Goal: Task Accomplishment & Management: Use online tool/utility

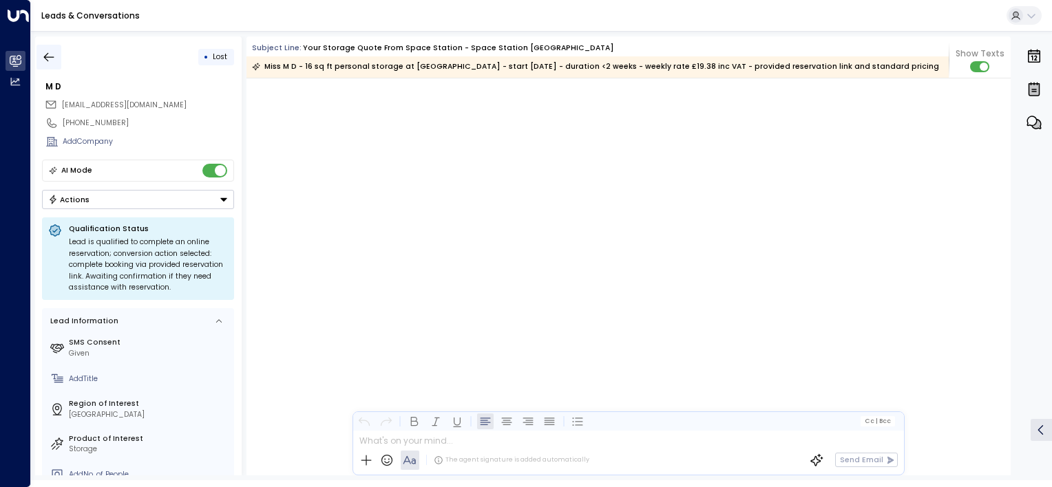
scroll to position [2747, 0]
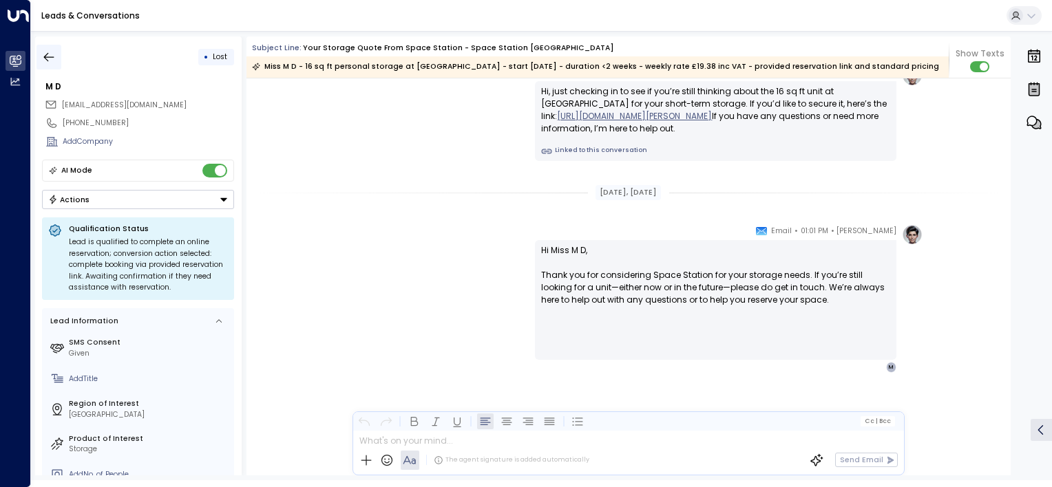
click at [43, 54] on icon "button" at bounding box center [49, 57] width 14 height 14
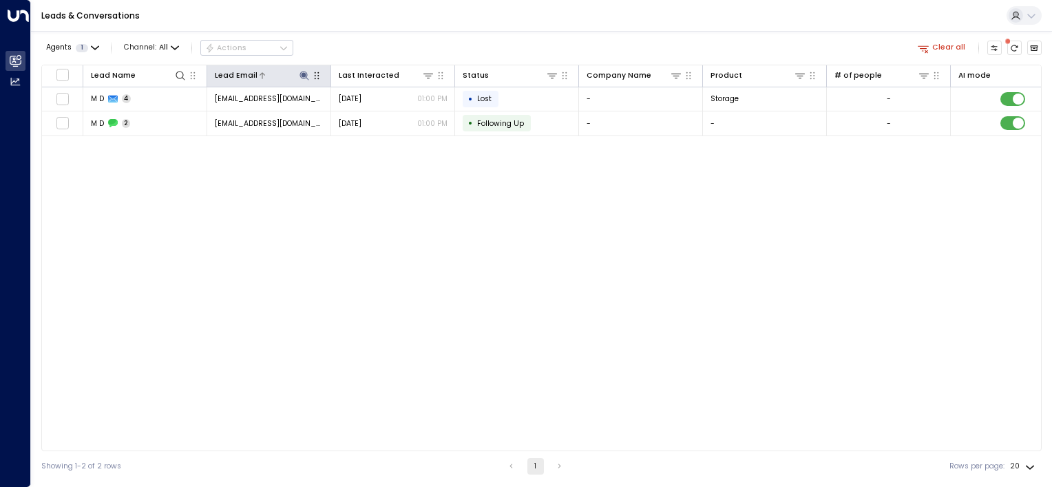
click at [307, 76] on icon at bounding box center [304, 75] width 11 height 11
click at [366, 113] on icon "button" at bounding box center [366, 114] width 9 height 9
click at [327, 115] on input "text" at bounding box center [304, 114] width 142 height 22
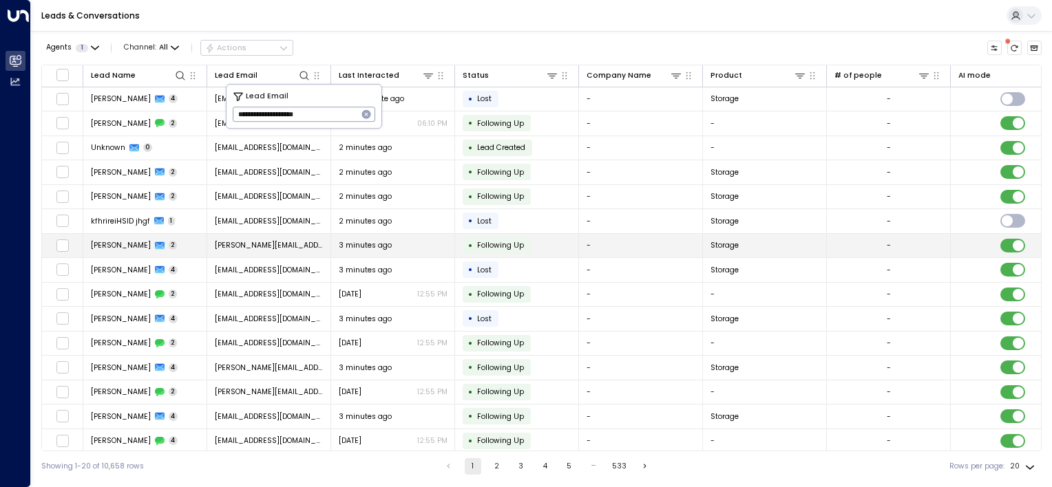
type input "**********"
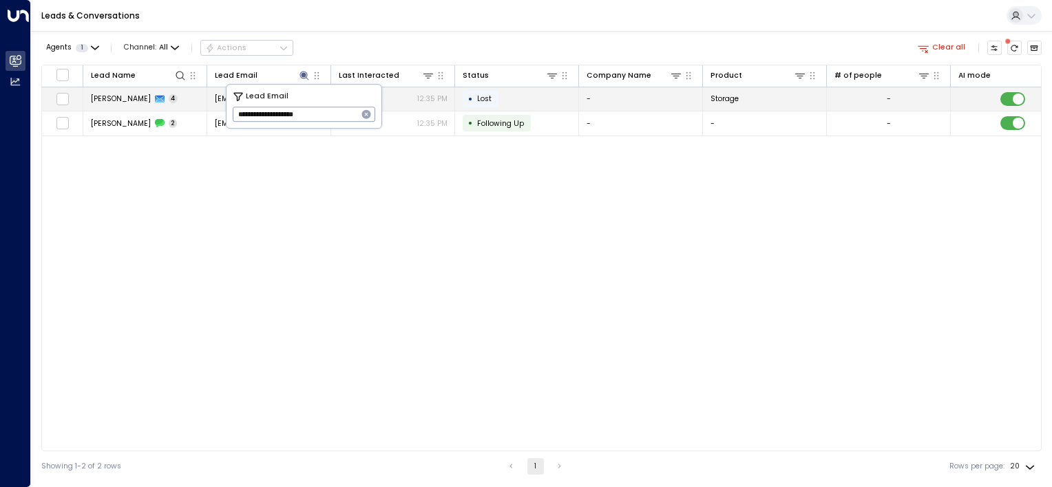
click at [540, 105] on td "• Lost" at bounding box center [517, 99] width 124 height 24
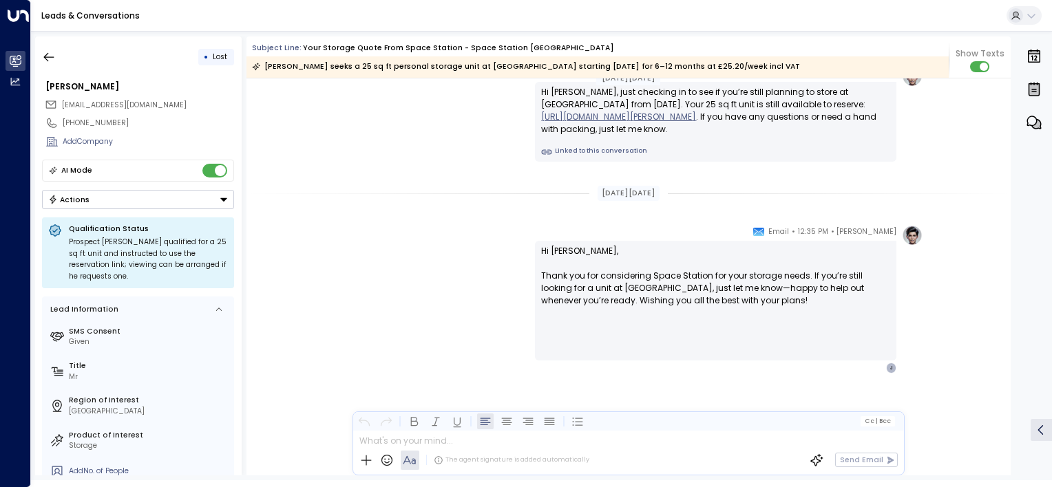
scroll to position [1614, 0]
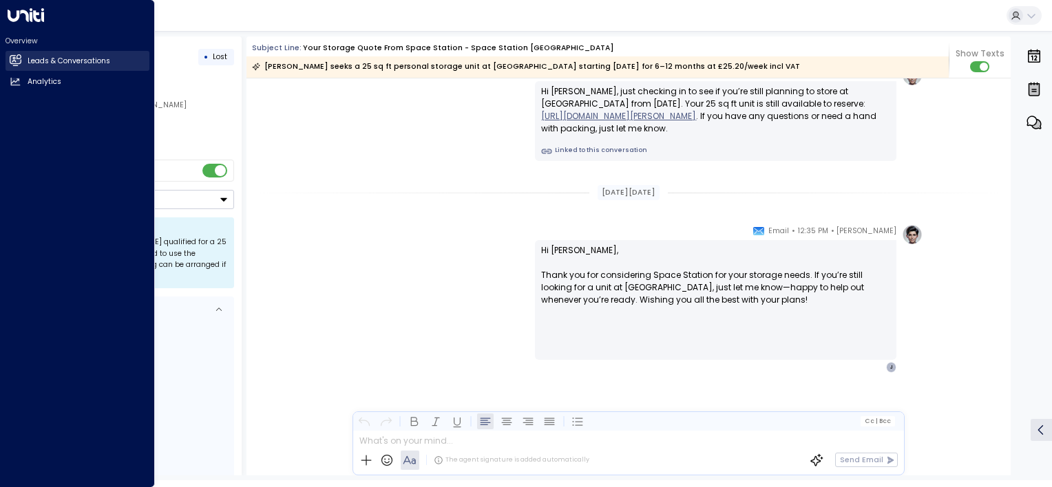
click at [14, 61] on icon at bounding box center [16, 60] width 9 height 12
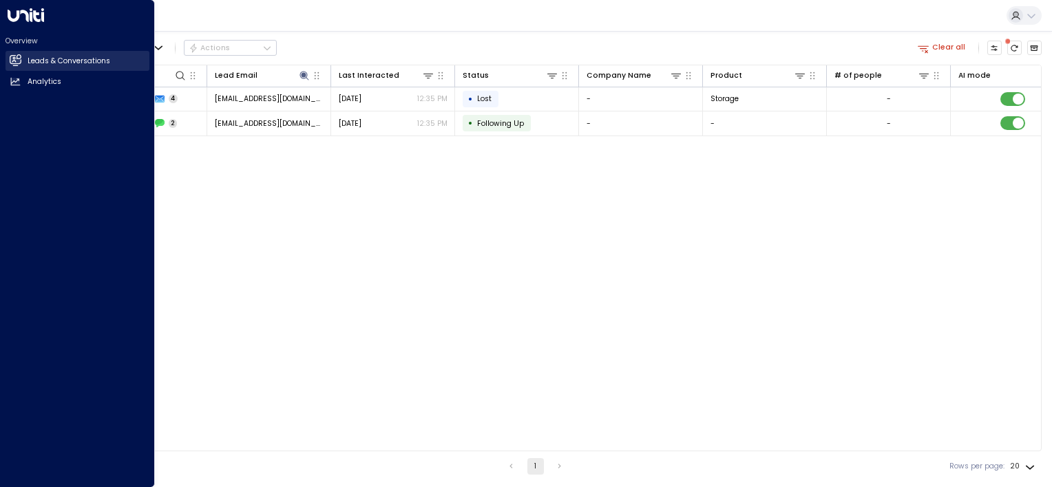
click at [71, 61] on h2 "Leads & Conversations" at bounding box center [69, 61] width 83 height 11
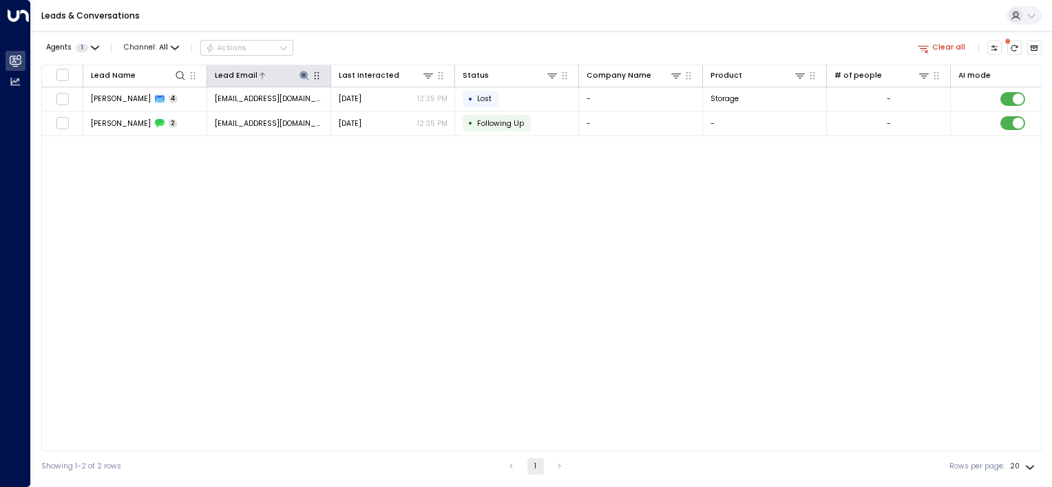
click at [302, 76] on icon at bounding box center [303, 75] width 9 height 9
drag, startPoint x: 365, startPoint y: 114, endPoint x: 344, endPoint y: 117, distance: 20.8
click at [355, 115] on div "**********" at bounding box center [304, 114] width 142 height 15
drag, startPoint x: 367, startPoint y: 113, endPoint x: 332, endPoint y: 116, distance: 35.2
click at [366, 113] on icon "button" at bounding box center [366, 114] width 9 height 9
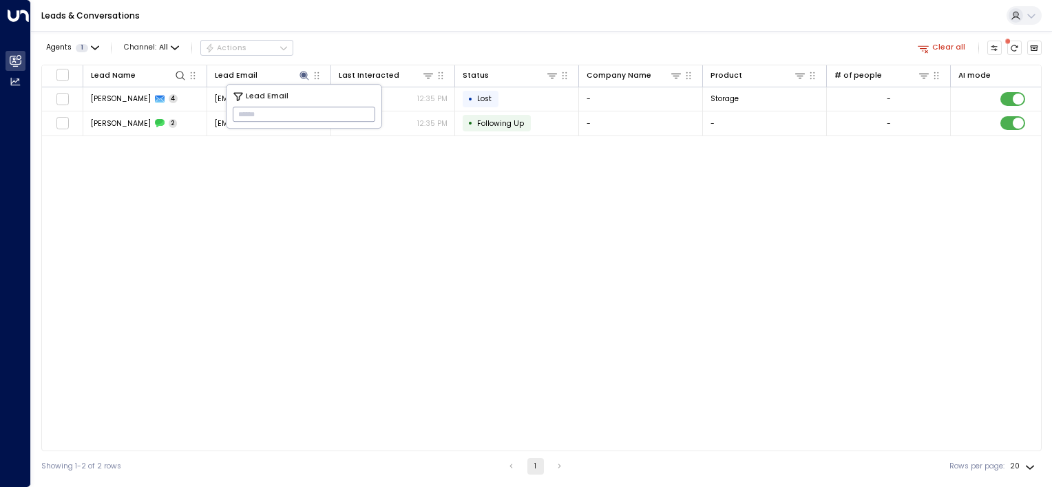
click at [257, 117] on input "text" at bounding box center [304, 114] width 142 height 22
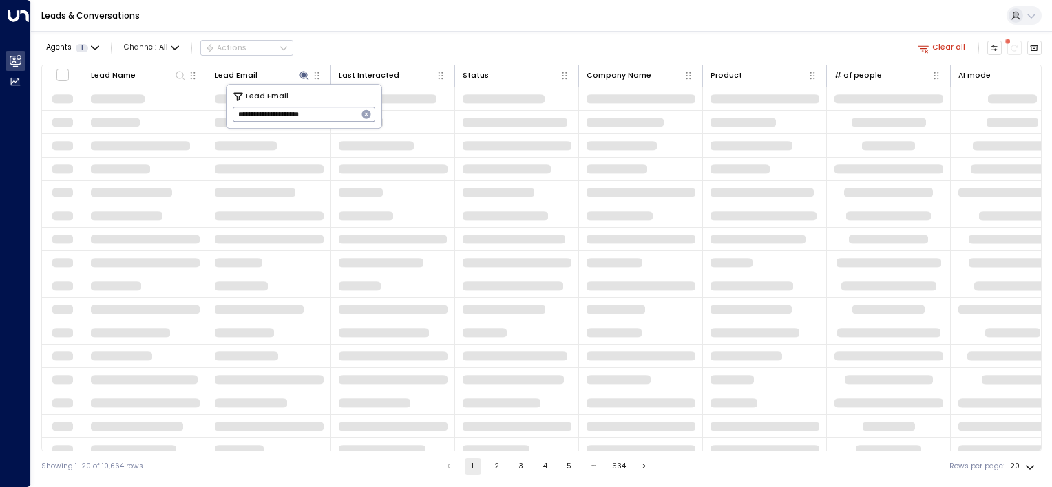
type input "**********"
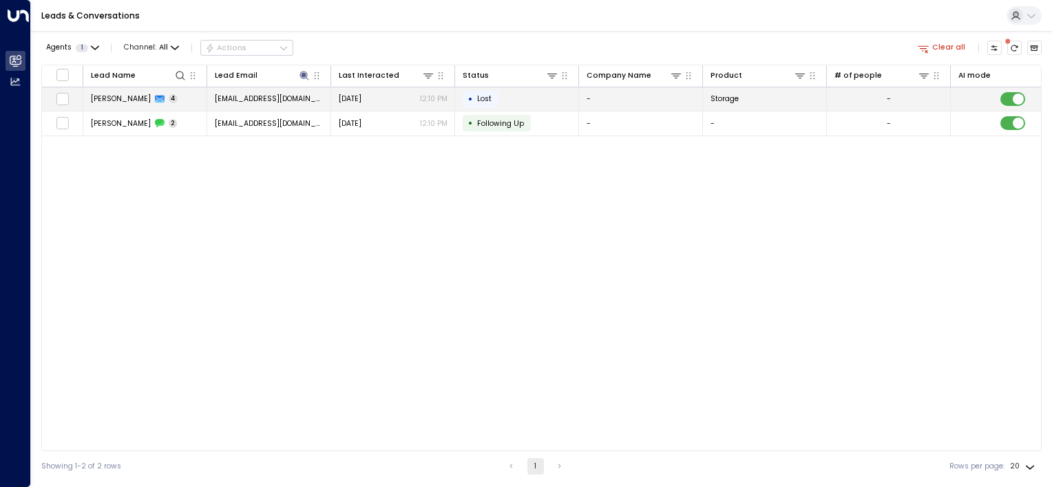
click at [520, 101] on td "• Lost" at bounding box center [517, 99] width 124 height 24
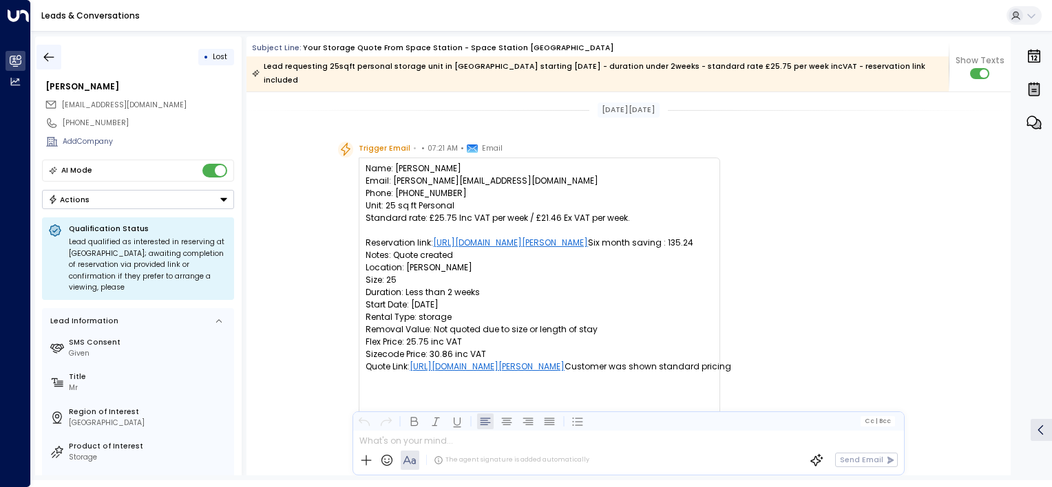
click at [43, 55] on icon "button" at bounding box center [49, 57] width 14 height 14
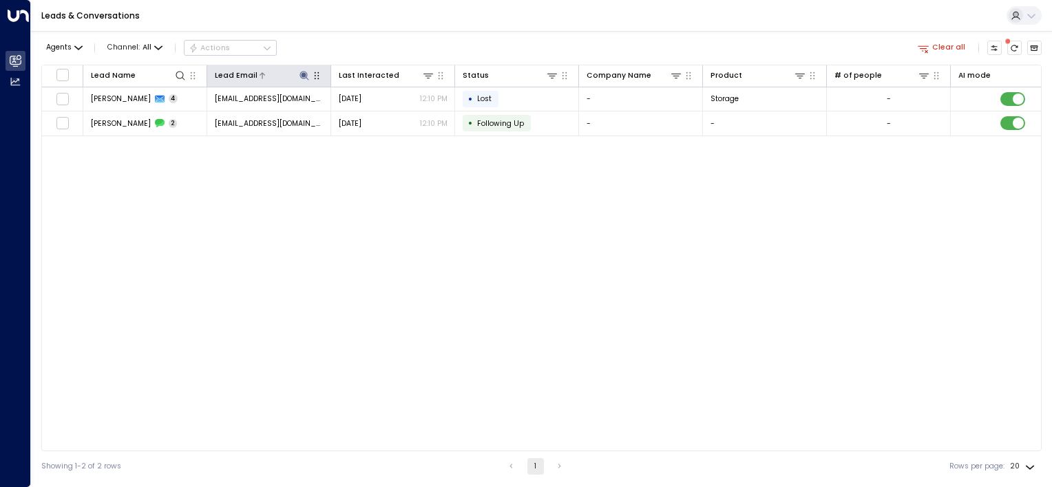
click at [301, 76] on icon at bounding box center [304, 75] width 11 height 11
drag, startPoint x: 369, startPoint y: 113, endPoint x: 302, endPoint y: 117, distance: 66.9
click at [350, 113] on div "**********" at bounding box center [304, 114] width 142 height 15
click at [364, 113] on icon "button" at bounding box center [366, 114] width 11 height 11
click at [245, 113] on input "text" at bounding box center [304, 114] width 142 height 22
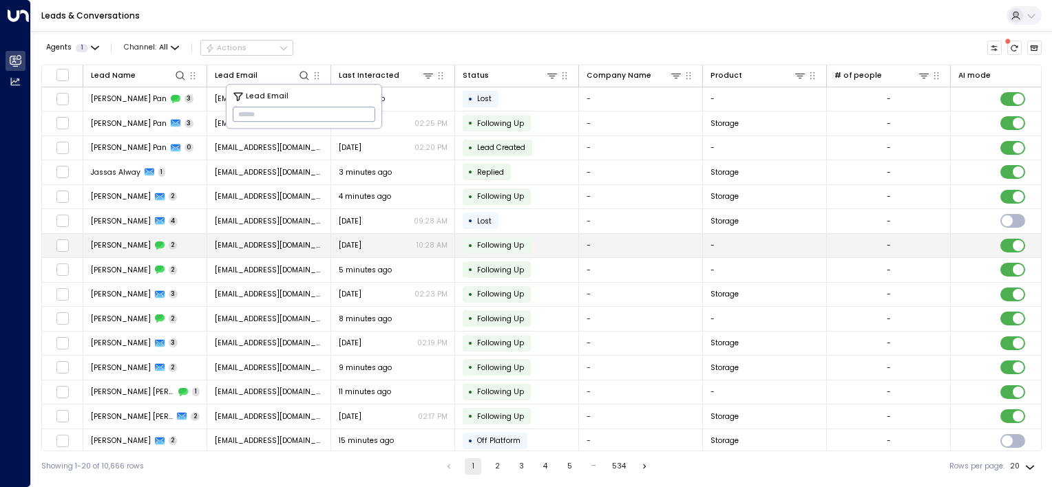
type input "**********"
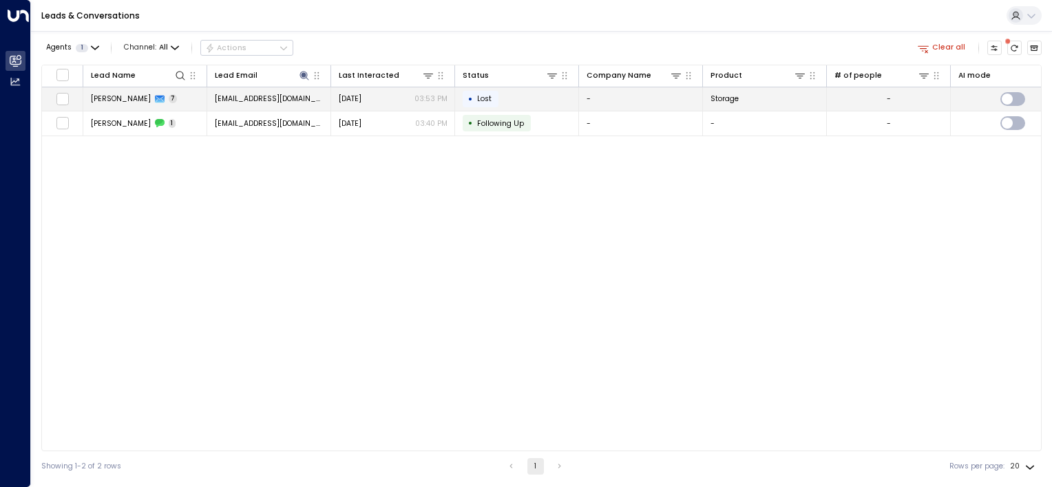
click at [526, 100] on td "• Lost" at bounding box center [517, 99] width 124 height 24
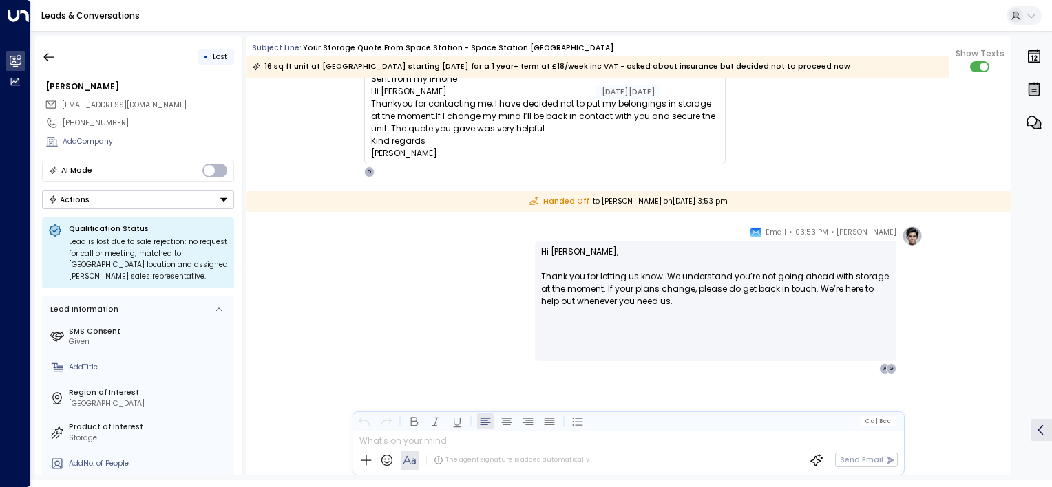
scroll to position [2776, 0]
click at [47, 56] on icon "button" at bounding box center [49, 56] width 10 height 9
